Goal: Navigation & Orientation: Find specific page/section

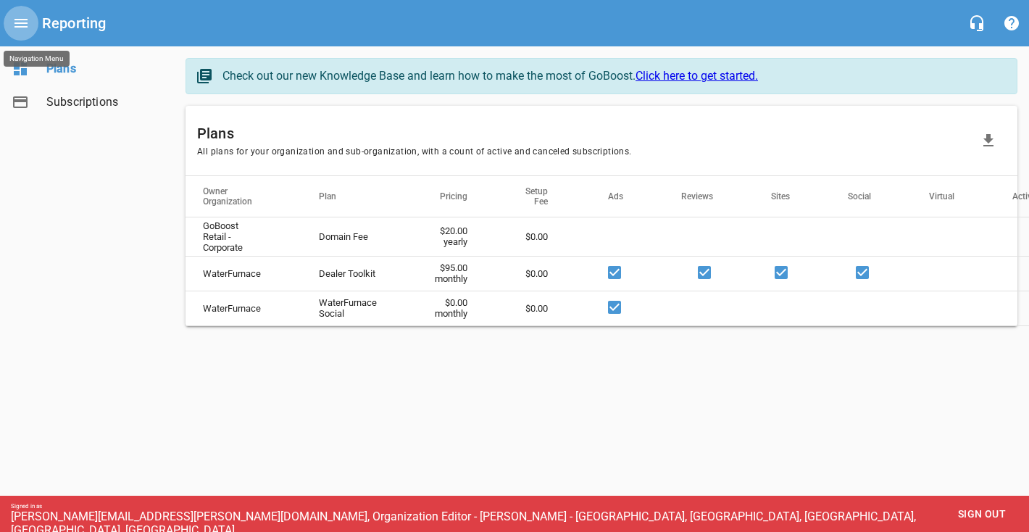
click at [22, 29] on icon "Open drawer" at bounding box center [20, 22] width 17 height 17
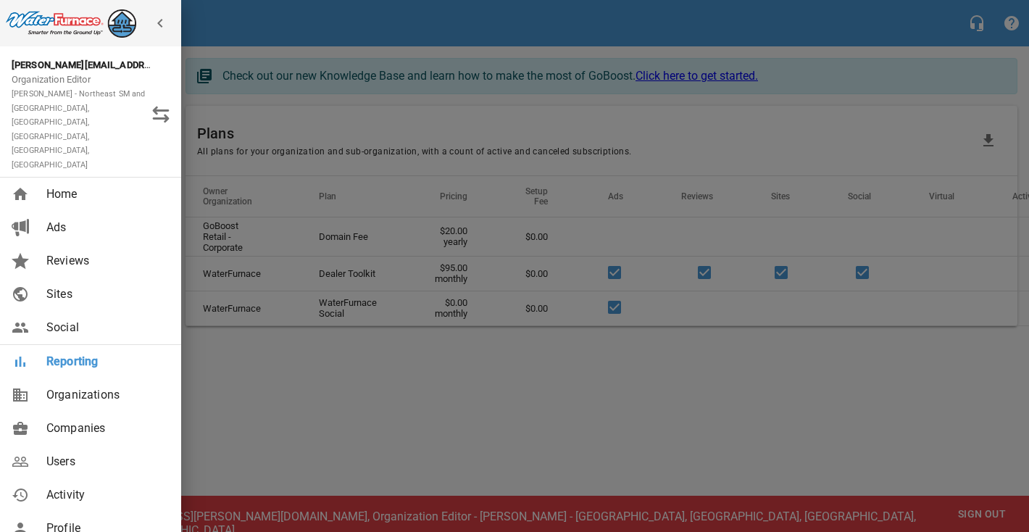
click at [57, 252] on span "Reviews" at bounding box center [104, 260] width 117 height 17
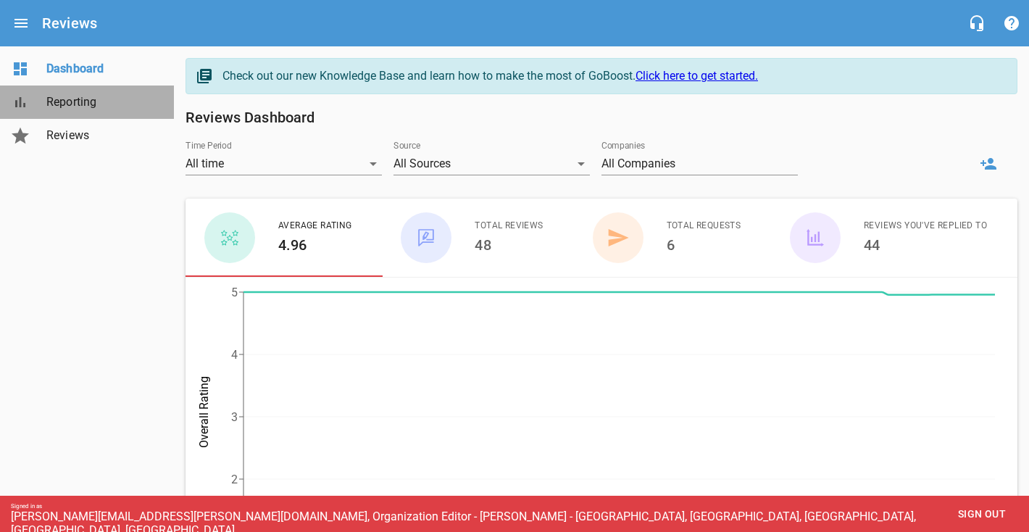
click at [57, 107] on span "Reporting" at bounding box center [101, 102] width 110 height 17
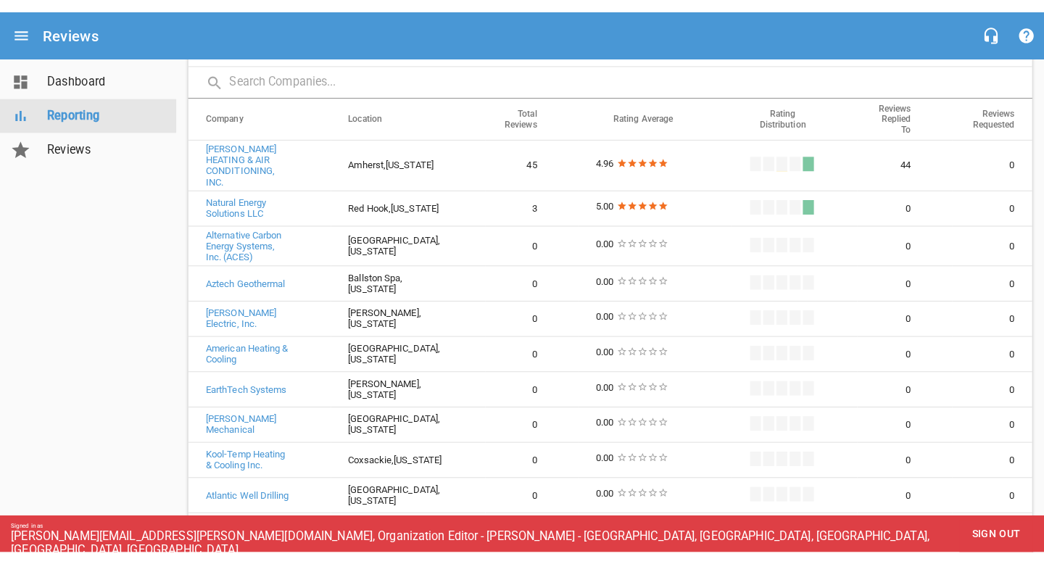
scroll to position [181, 0]
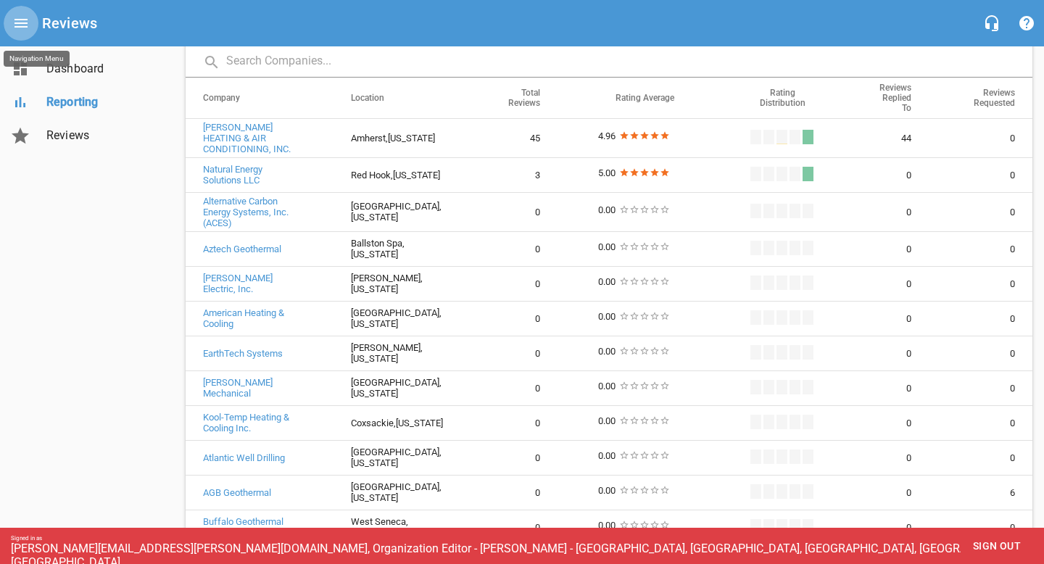
click at [22, 22] on icon "Open drawer" at bounding box center [20, 23] width 13 height 9
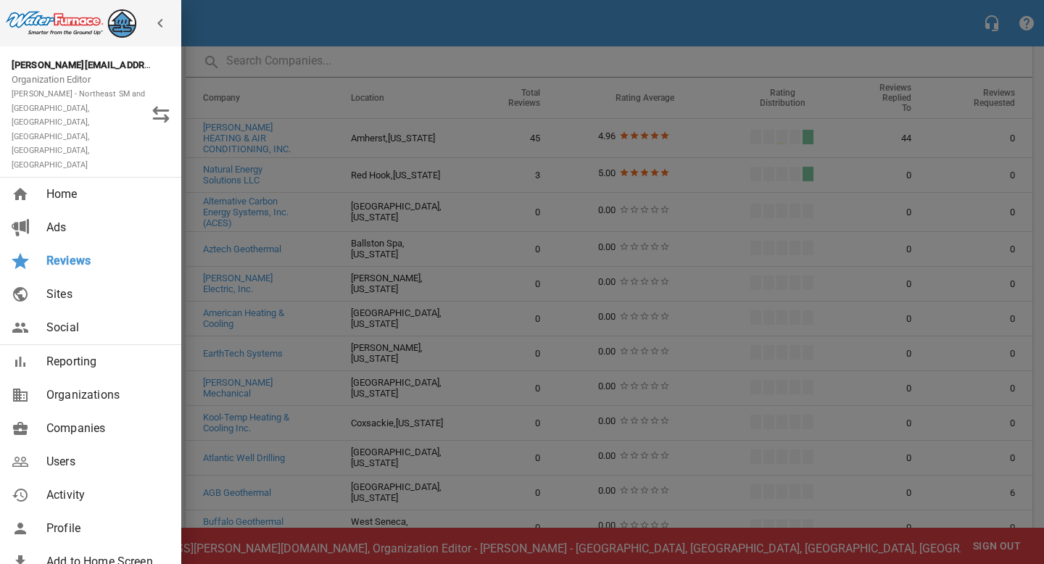
click at [58, 219] on span "Ads" at bounding box center [104, 227] width 117 height 17
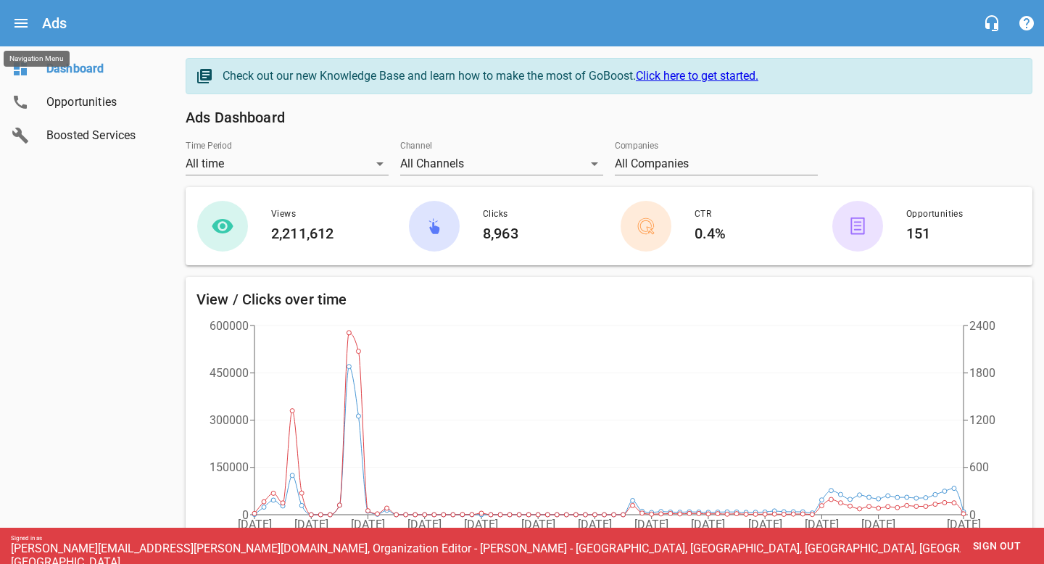
click at [21, 29] on icon "Open drawer" at bounding box center [20, 22] width 17 height 17
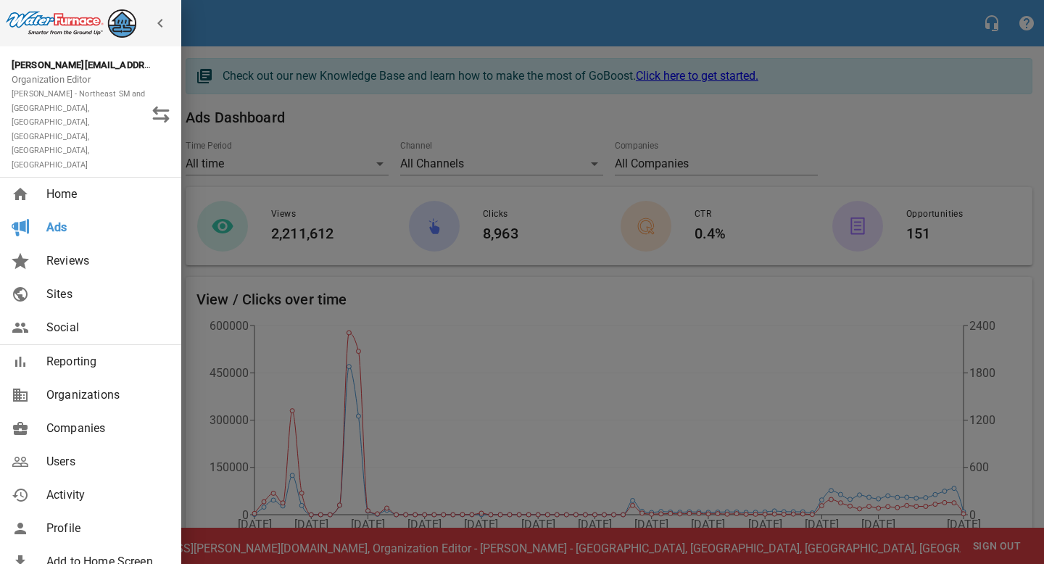
click at [58, 319] on span "Social" at bounding box center [104, 327] width 117 height 17
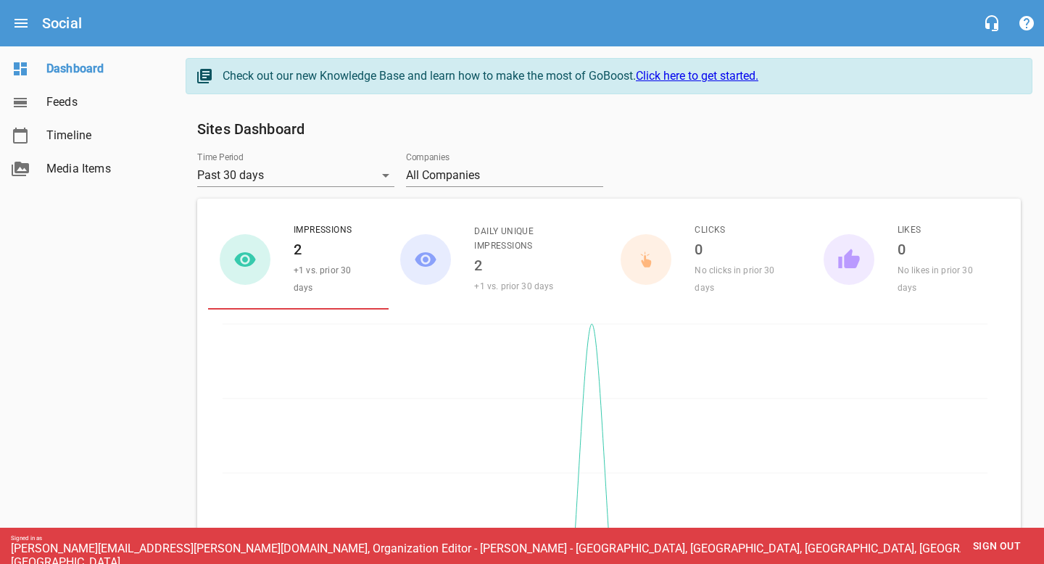
click at [20, 28] on icon "Open drawer" at bounding box center [20, 22] width 17 height 17
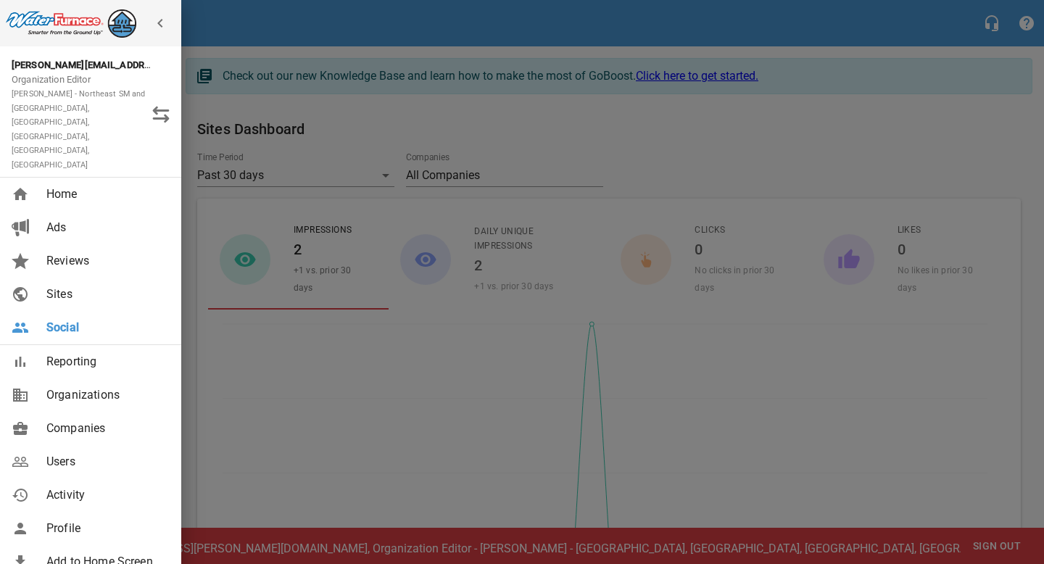
click at [68, 286] on span "Sites" at bounding box center [104, 294] width 117 height 17
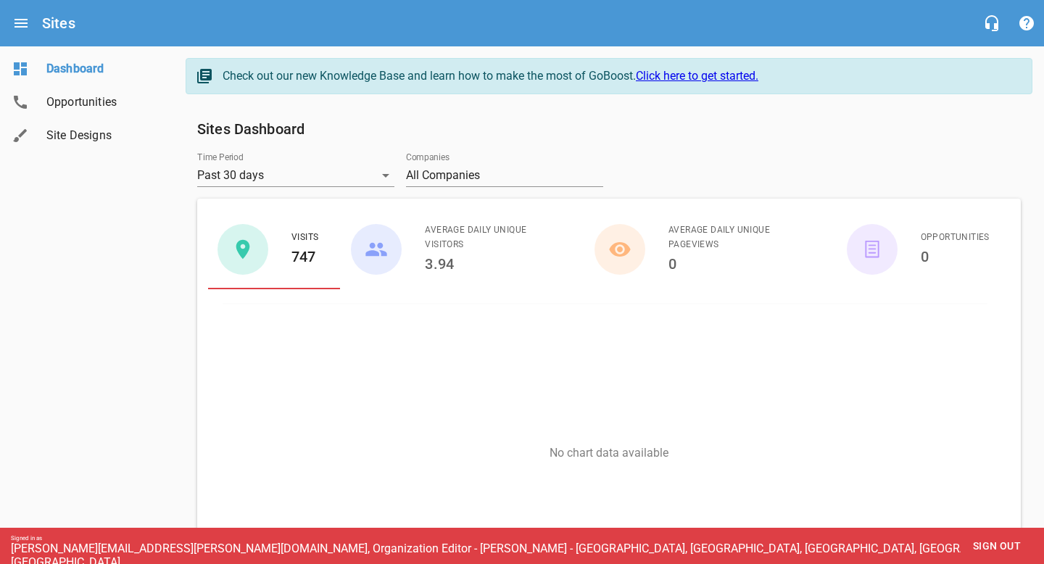
click at [976, 531] on span "Sign out" at bounding box center [996, 546] width 61 height 18
